Goal: Task Accomplishment & Management: Manage account settings

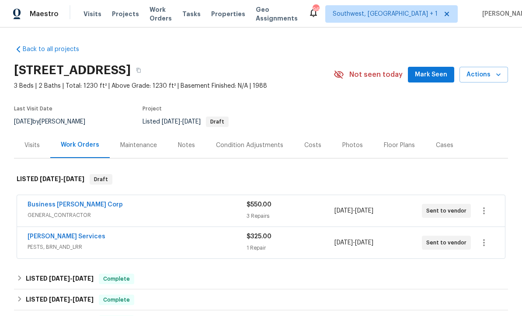
click at [112, 17] on span "Projects" at bounding box center [125, 14] width 27 height 9
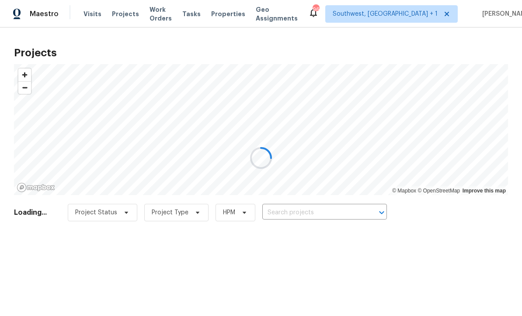
click at [337, 212] on div at bounding box center [261, 158] width 522 height 316
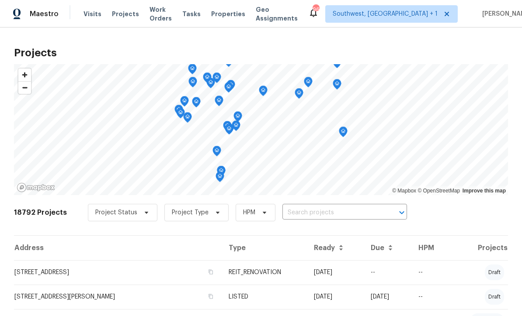
click at [324, 218] on input "text" at bounding box center [332, 213] width 100 height 14
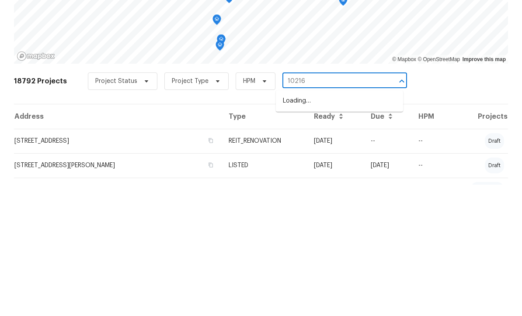
type input "10216"
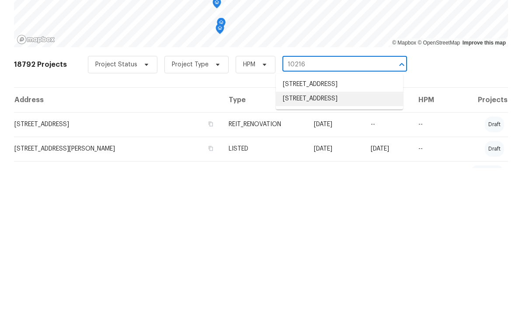
click at [344, 240] on li "[STREET_ADDRESS]" at bounding box center [339, 247] width 127 height 14
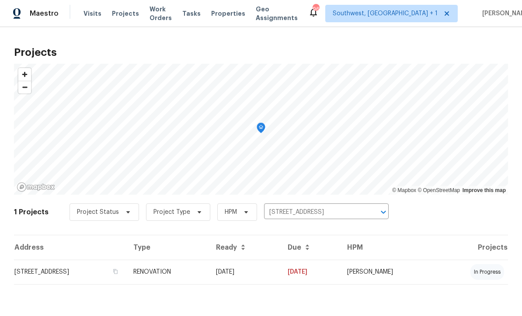
click at [281, 275] on td "[DATE]" at bounding box center [245, 272] width 72 height 24
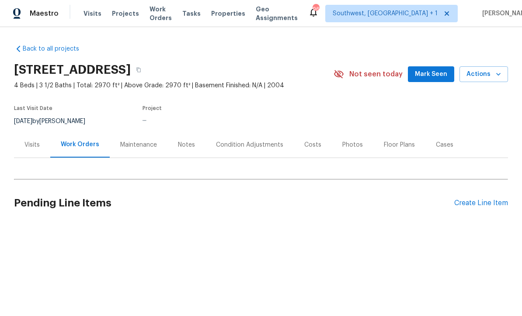
scroll to position [0, 0]
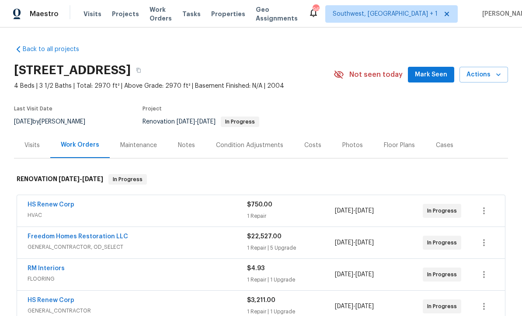
click at [52, 237] on link "Freedom Homes Restoration LLC" at bounding box center [78, 237] width 101 height 6
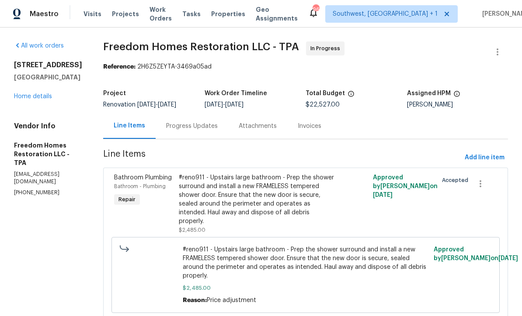
click at [177, 131] on div "Progress Updates" at bounding box center [192, 126] width 52 height 9
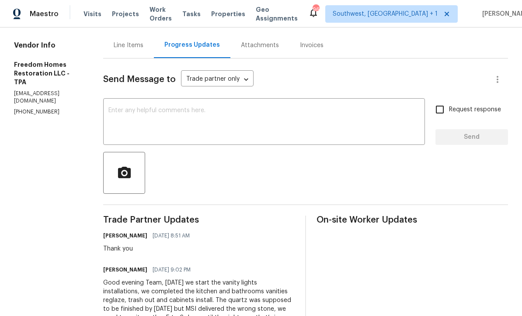
scroll to position [82, 0]
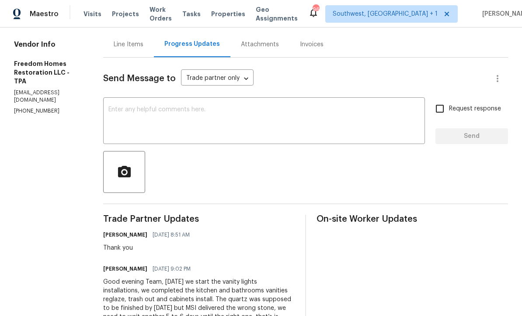
click at [121, 105] on div "x ​" at bounding box center [264, 122] width 322 height 45
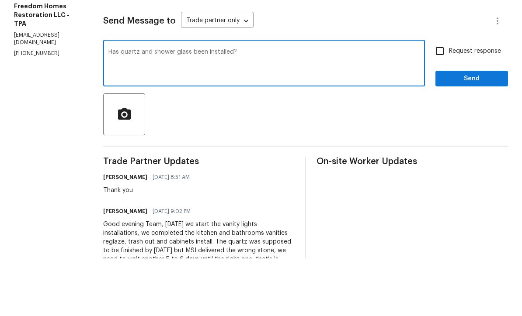
click at [122, 107] on textarea "Has quartz and shower glass been installed?" at bounding box center [263, 122] width 311 height 31
type textarea "Have quartz and shower glass been installed?"
click at [444, 100] on input "Request response" at bounding box center [439, 109] width 18 height 18
checkbox input "true"
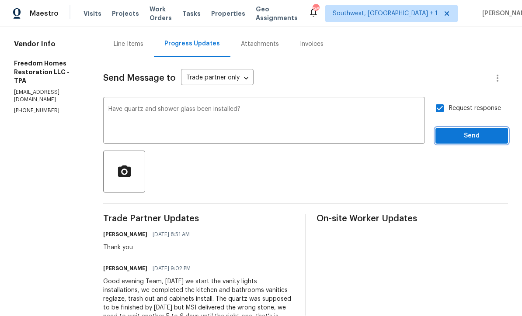
click at [464, 131] on span "Send" at bounding box center [471, 136] width 59 height 11
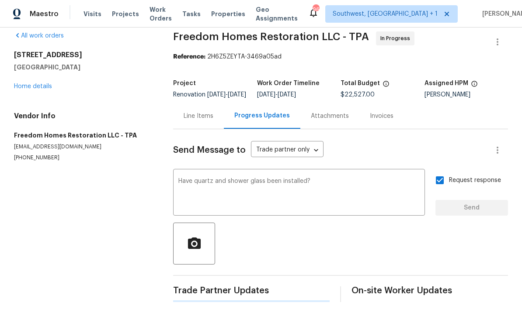
scroll to position [0, 0]
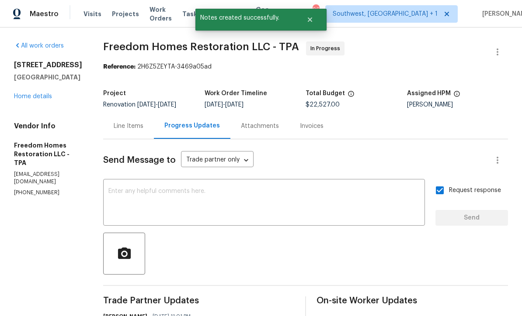
click at [29, 94] on link "Home details" at bounding box center [33, 97] width 38 height 6
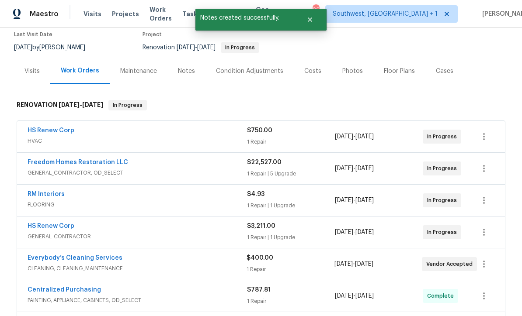
scroll to position [74, 0]
click at [484, 159] on button "button" at bounding box center [483, 169] width 21 height 21
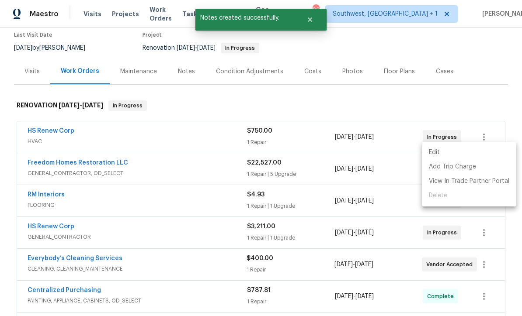
click at [434, 152] on li "Edit" at bounding box center [469, 153] width 94 height 14
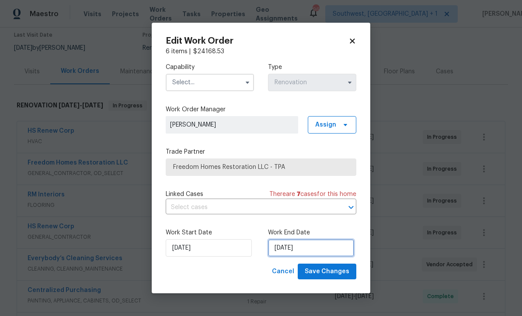
click at [319, 250] on input "[DATE]" at bounding box center [311, 247] width 86 height 17
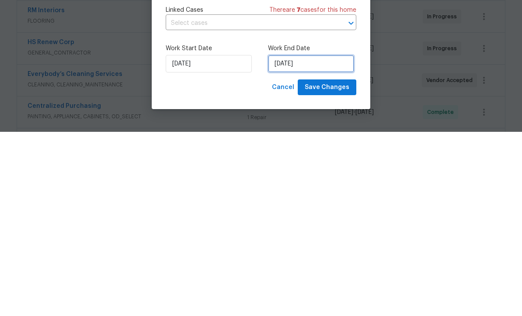
select select "7"
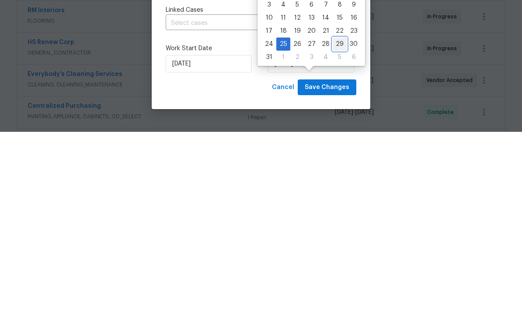
click at [336, 222] on div "29" at bounding box center [340, 228] width 14 height 12
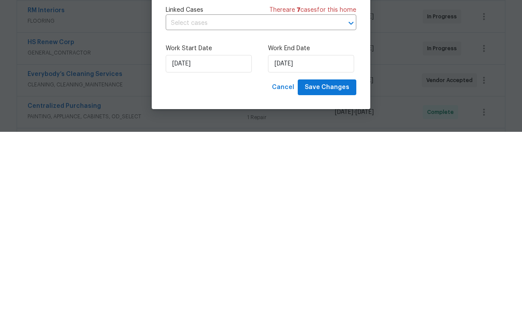
type input "[DATE]"
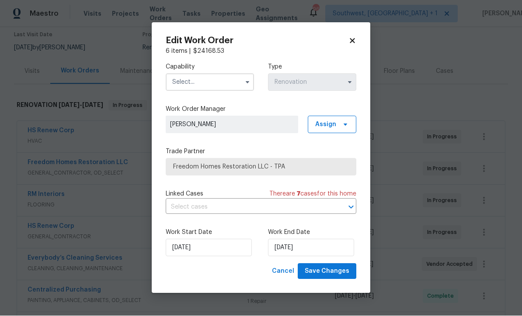
click at [212, 77] on input "text" at bounding box center [210, 82] width 88 height 17
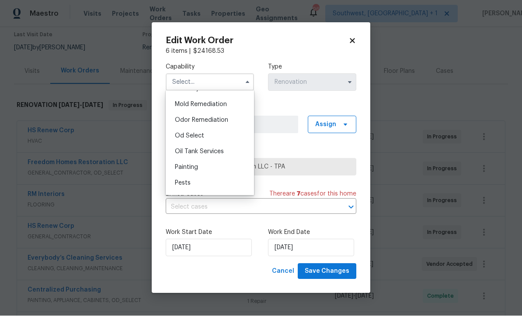
scroll to position [667, 0]
click at [216, 135] on div "Od Select" at bounding box center [210, 137] width 84 height 16
type input "Od Select"
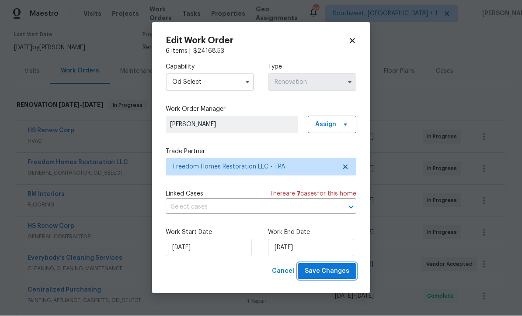
click at [340, 278] on button "Save Changes" at bounding box center [327, 272] width 59 height 16
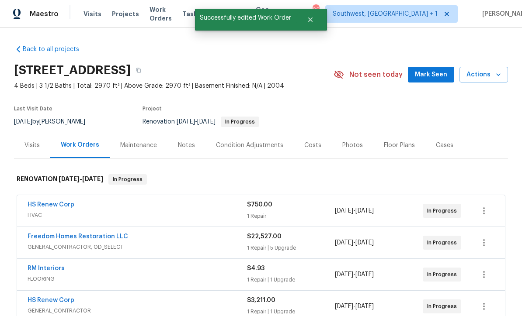
scroll to position [0, 0]
